Goal: Check status: Check status

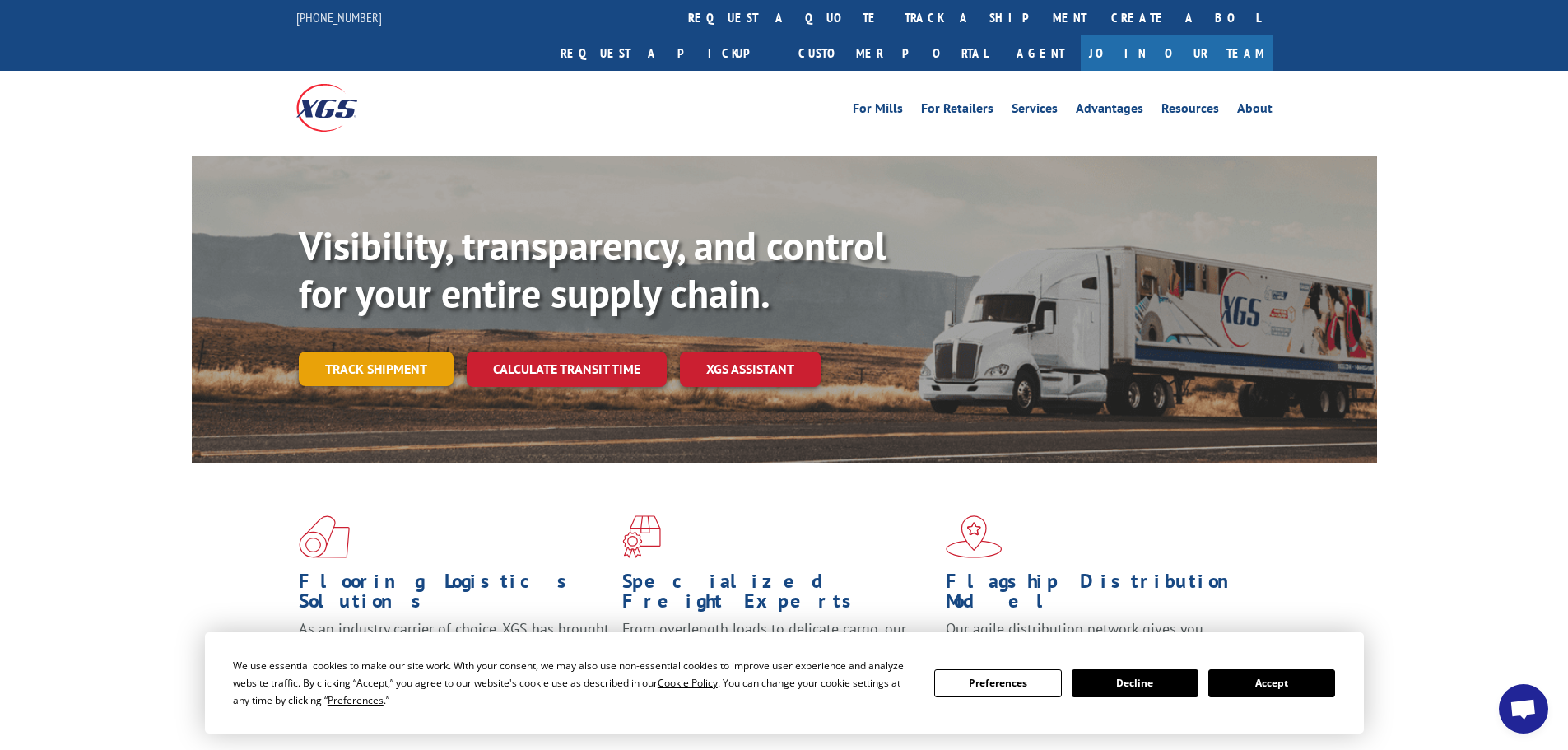
click at [395, 351] on link "Track shipment" at bounding box center [376, 368] width 154 height 34
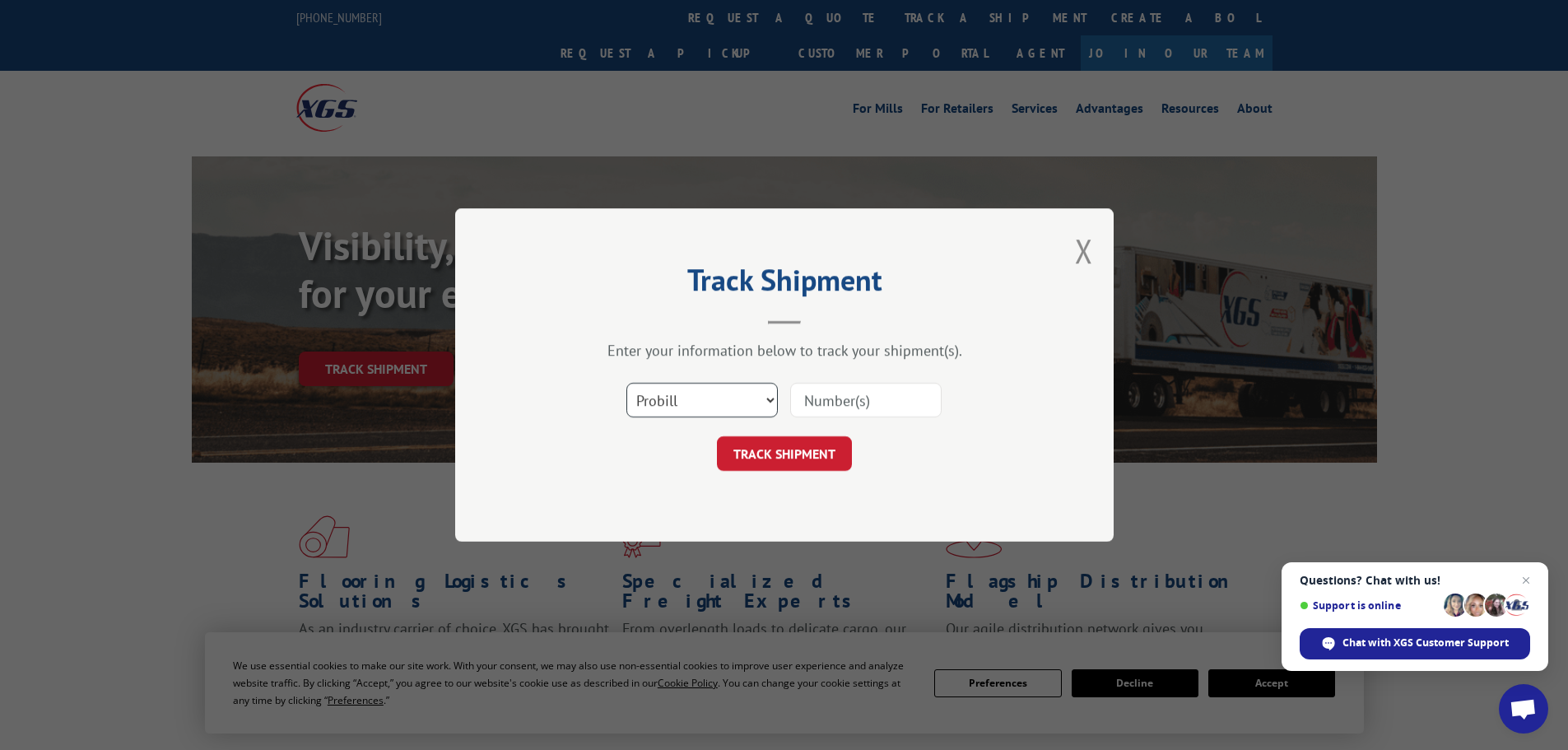
click at [768, 396] on select "Select category... Probill BOL PO" at bounding box center [702, 400] width 152 height 34
select select "po"
click at [626, 383] on select "Select category... Probill BOL PO" at bounding box center [702, 400] width 152 height 34
click at [872, 399] on input at bounding box center [867, 400] width 152 height 34
type input "03520610"
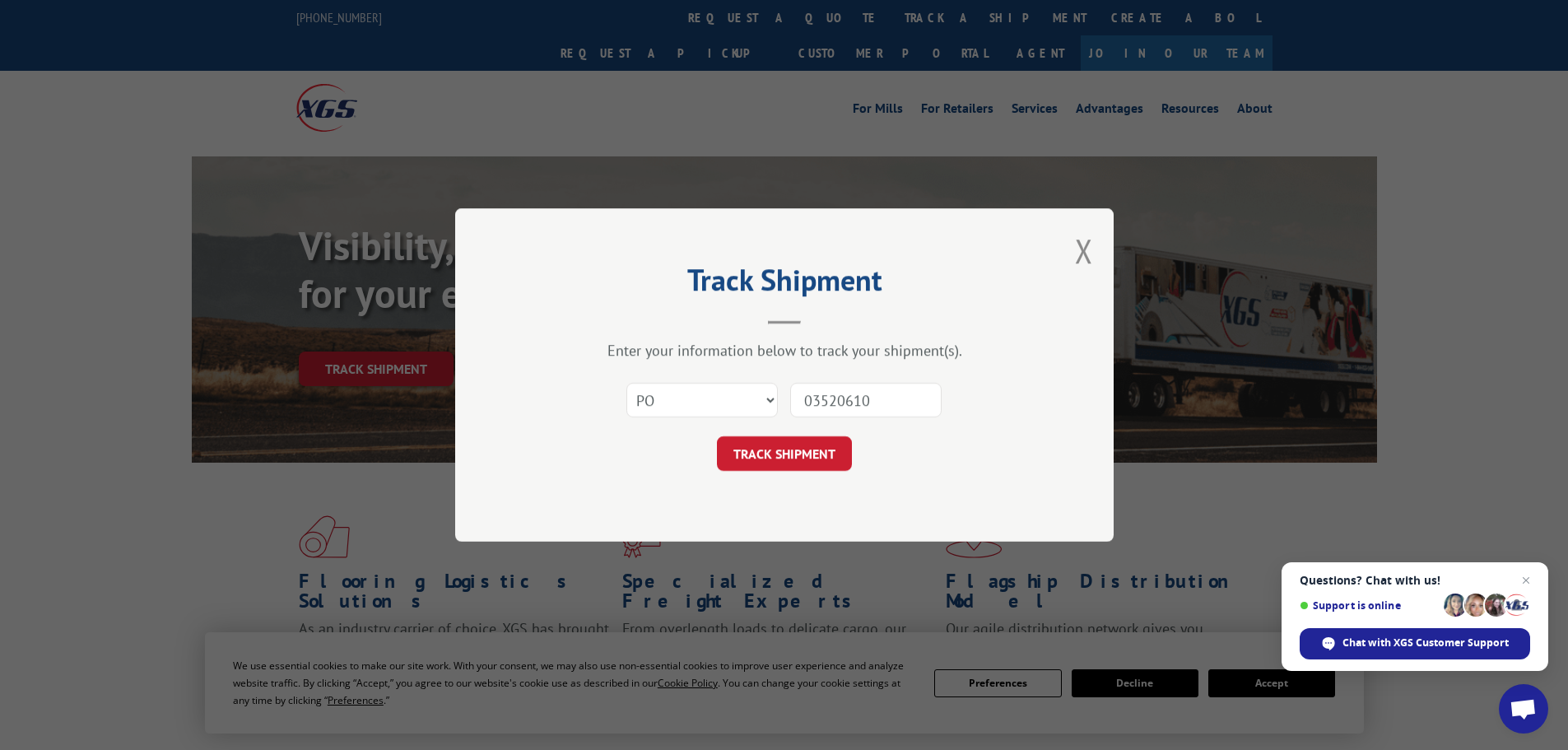
click at [717, 436] on button "TRACK SHIPMENT" at bounding box center [784, 453] width 135 height 34
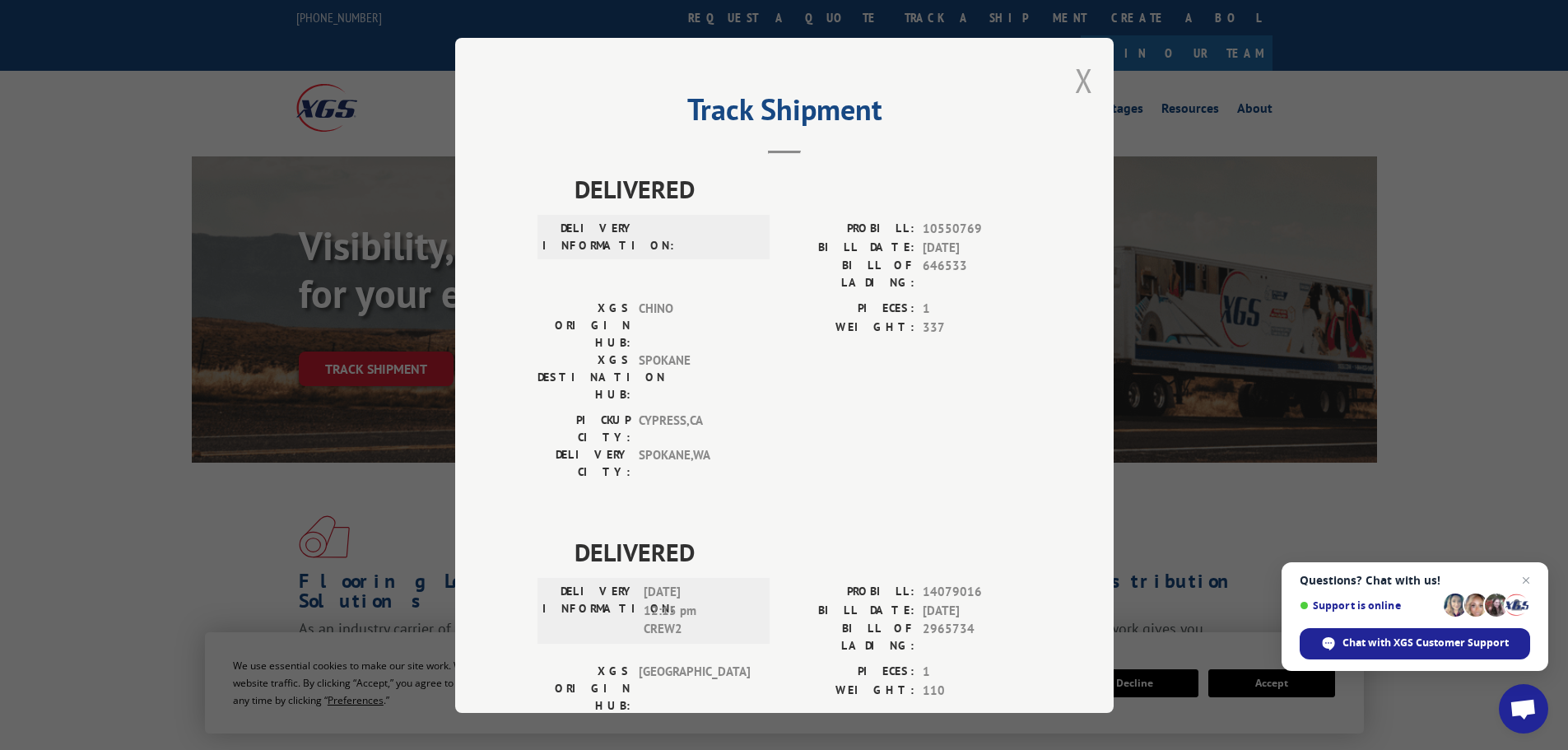
click at [1080, 84] on button "Close modal" at bounding box center [1084, 79] width 19 height 43
